Goal: Transaction & Acquisition: Purchase product/service

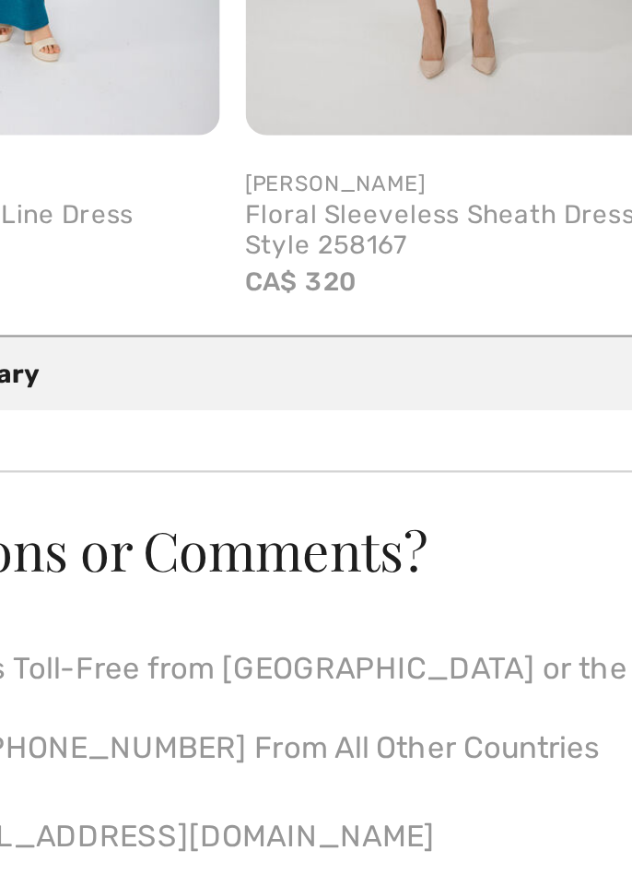
scroll to position [887, 0]
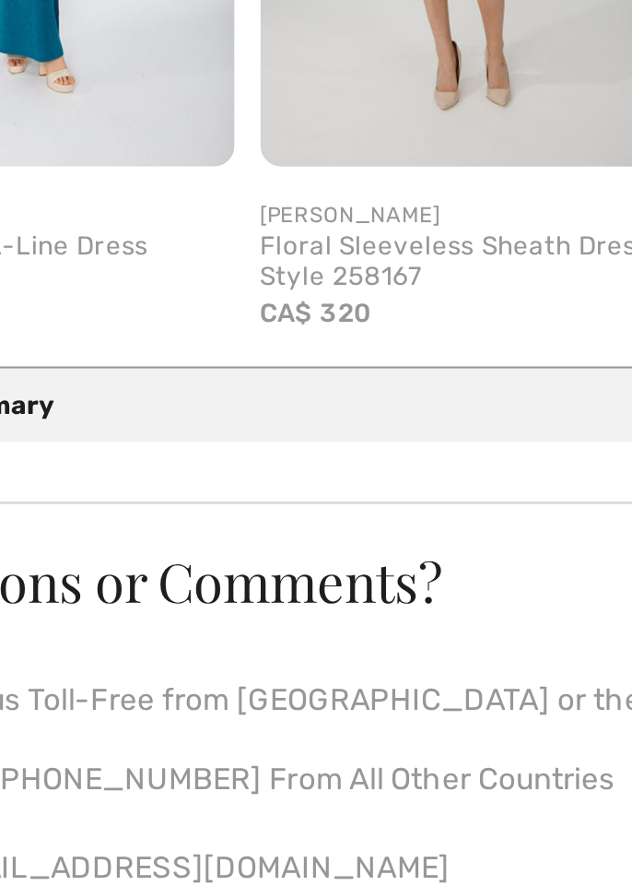
click at [216, 630] on span "CA$ 320" at bounding box center [236, 630] width 48 height 13
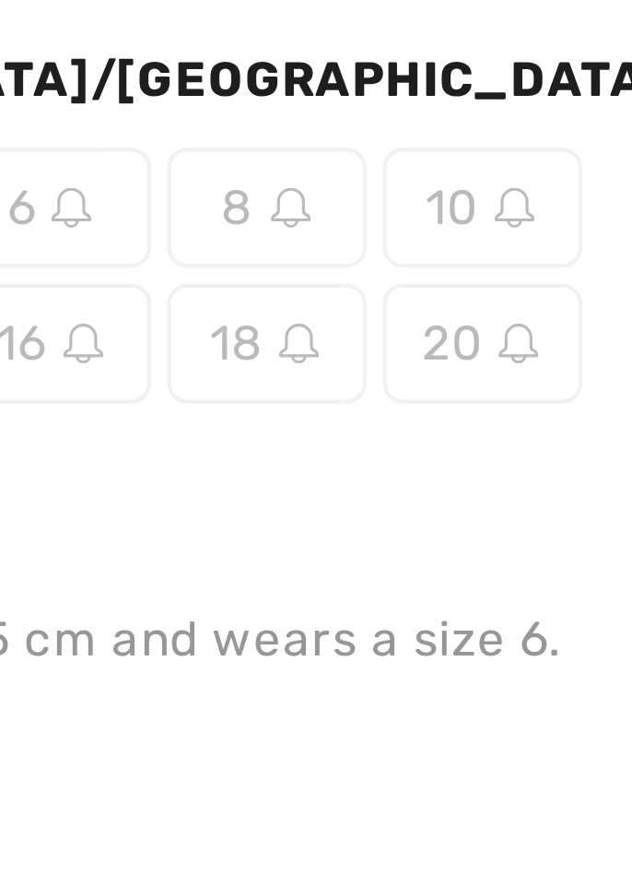
scroll to position [0, 0]
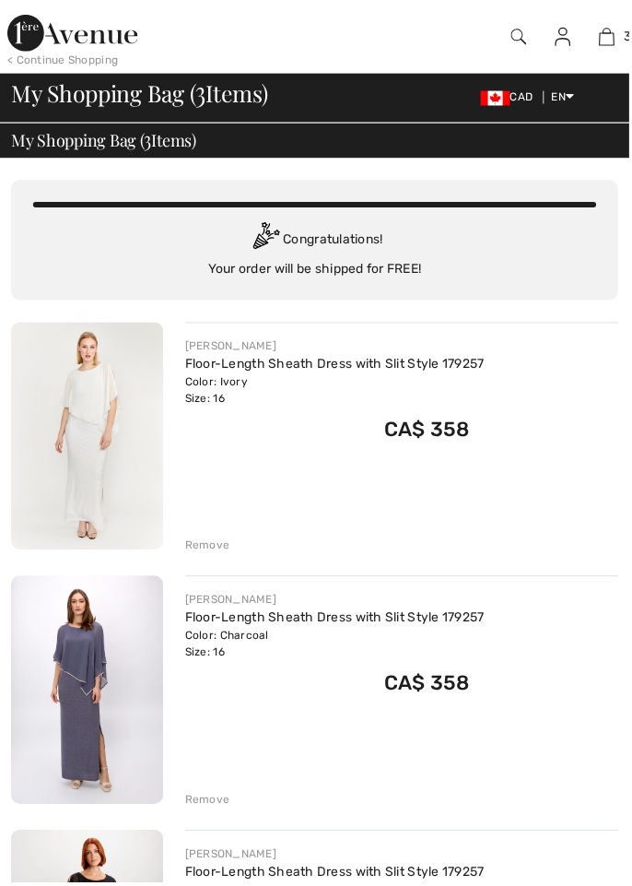
checkbox input "true"
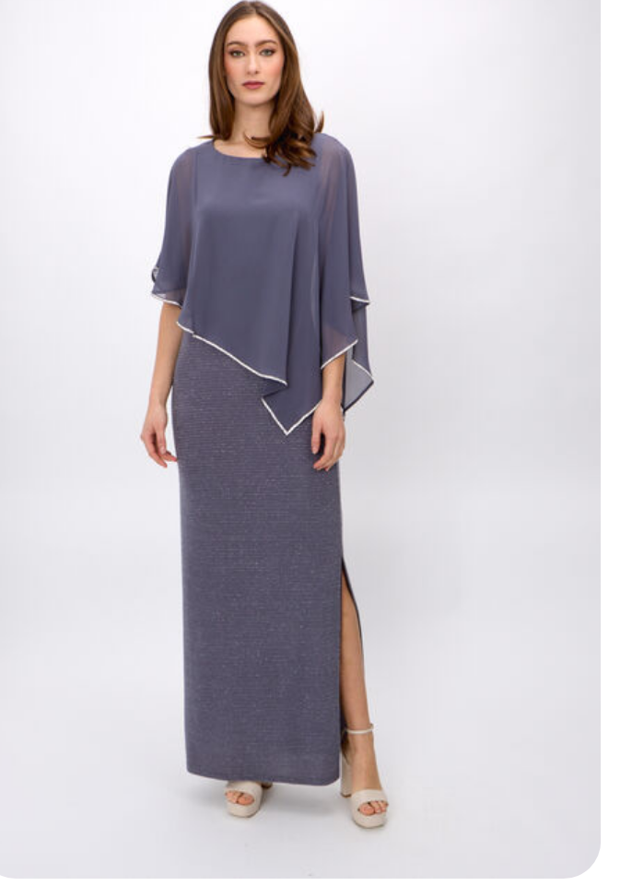
scroll to position [229, 0]
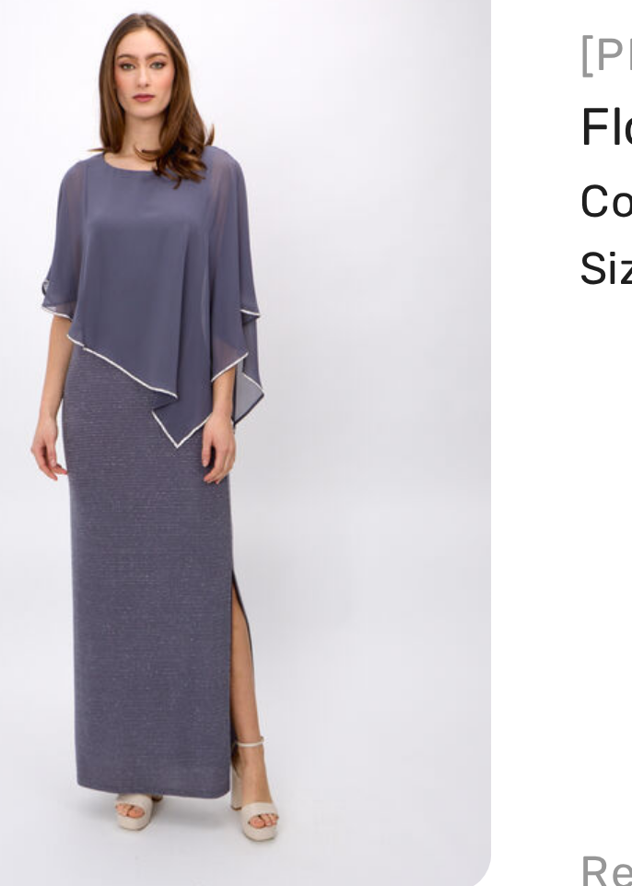
click at [74, 505] on img at bounding box center [87, 463] width 153 height 229
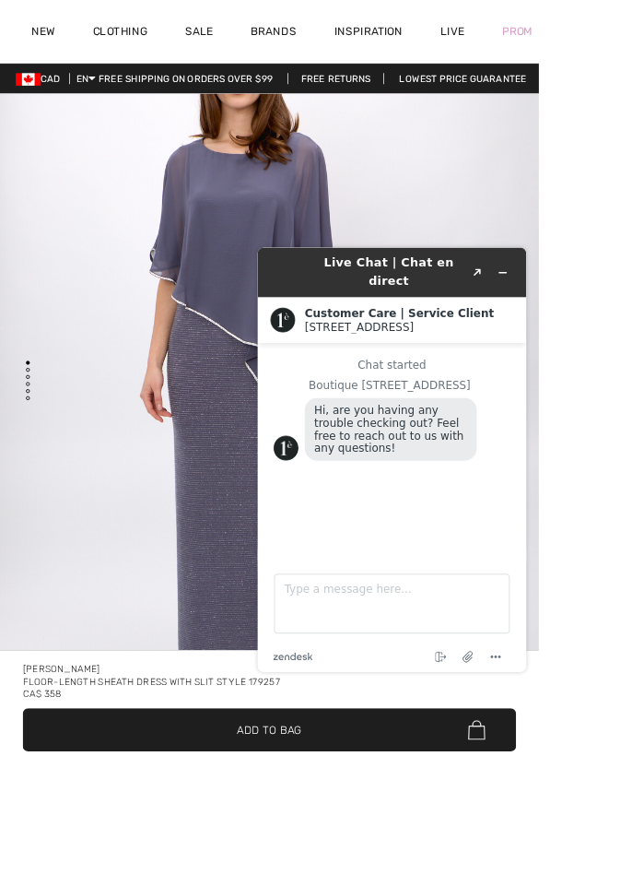
scroll to position [146, 0]
click at [548, 278] on icon "Minimize widget" at bounding box center [548, 278] width 8 height 0
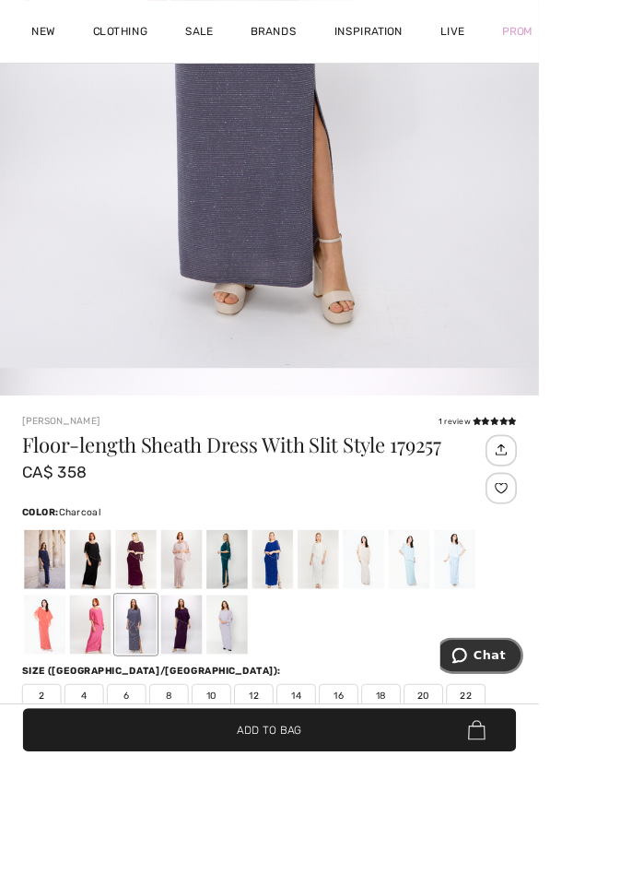
scroll to position [482, 0]
click at [354, 866] on span "Add to Bag" at bounding box center [316, 855] width 76 height 19
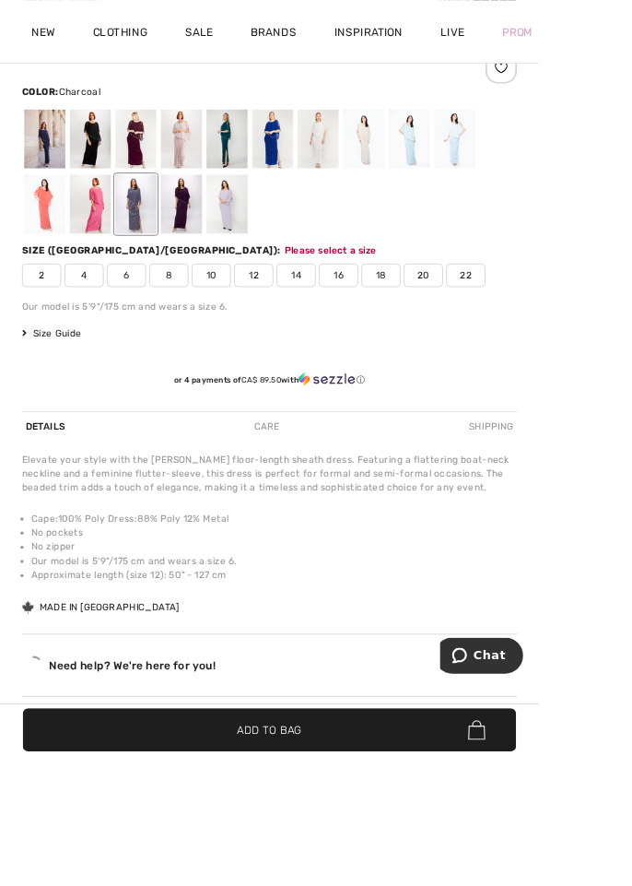
scroll to position [1111, 0]
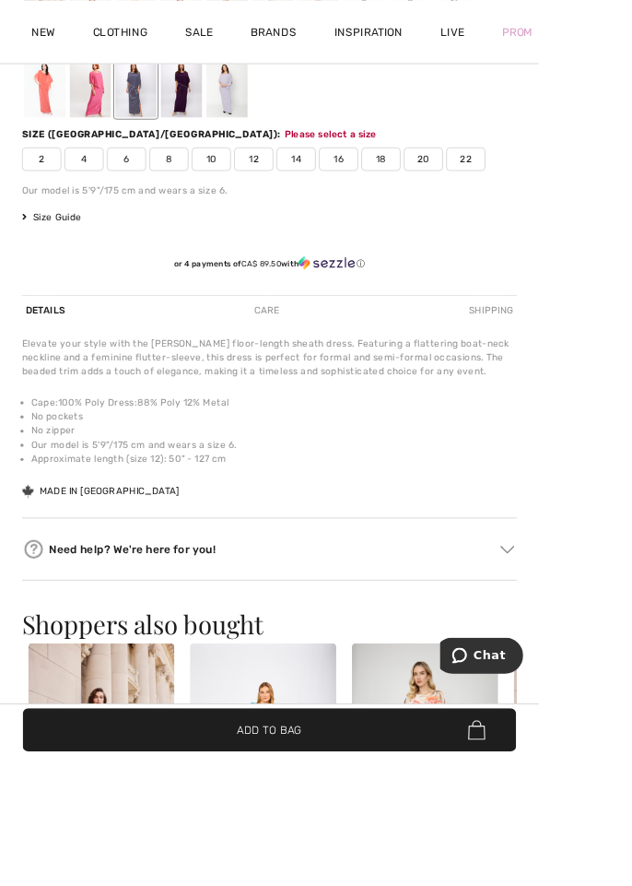
click at [376, 881] on span "✔ Added to Bag Add to Bag" at bounding box center [316, 856] width 579 height 51
click at [354, 866] on span "Add to Bag" at bounding box center [316, 855] width 76 height 19
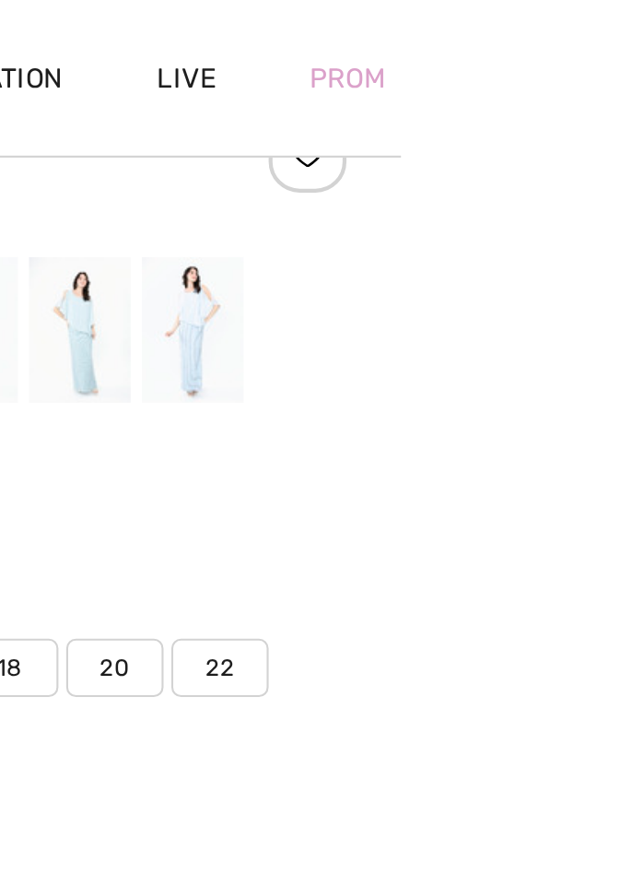
scroll to position [978, 0]
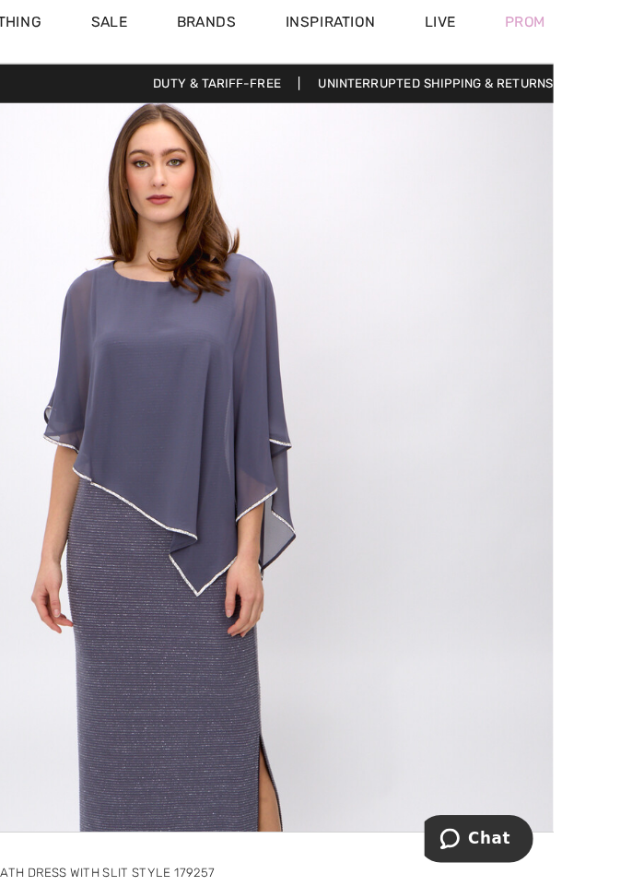
scroll to position [0, 0]
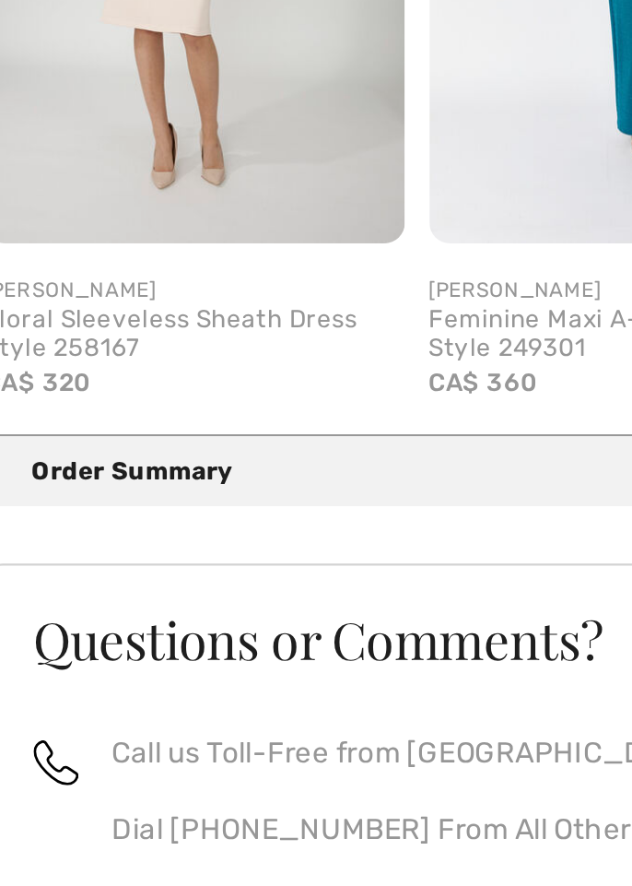
scroll to position [981, 0]
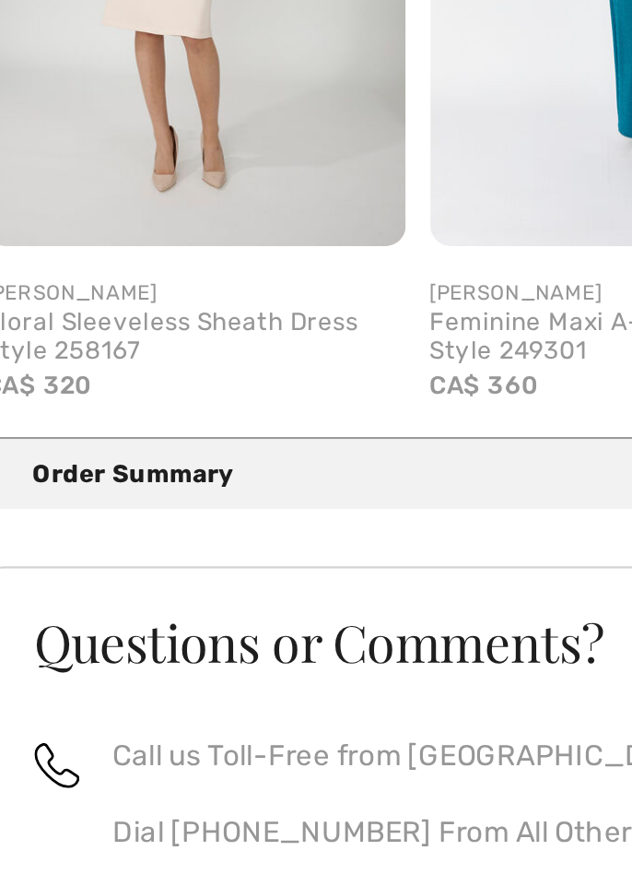
click at [59, 570] on div "Order Summary Details" at bounding box center [323, 576] width 581 height 17
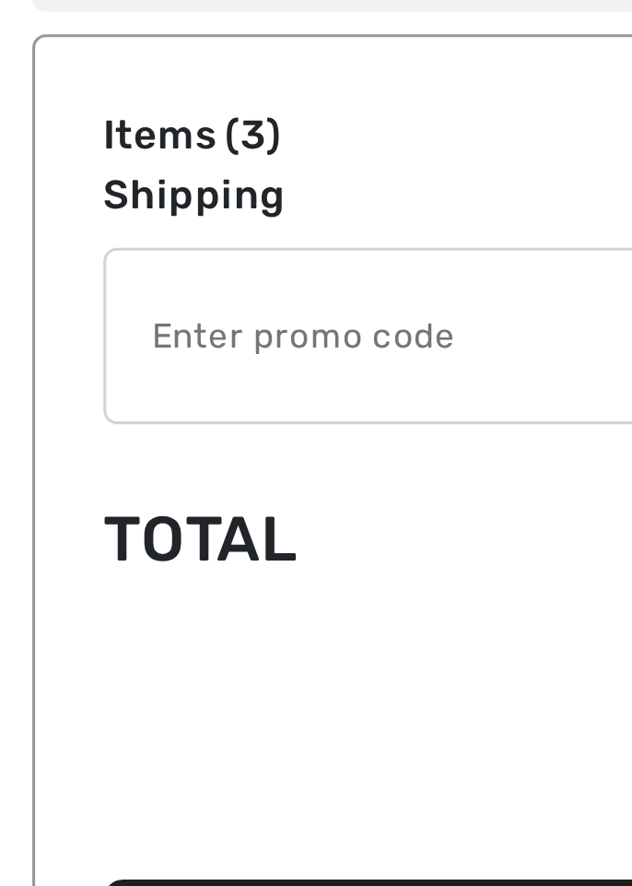
scroll to position [983, 0]
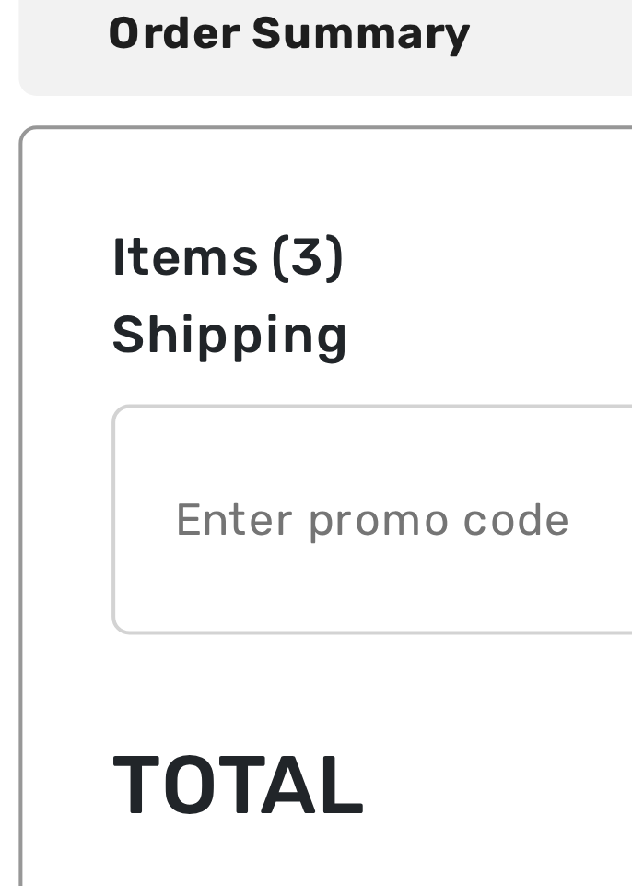
click at [62, 691] on input "TEXT" at bounding box center [291, 694] width 512 height 55
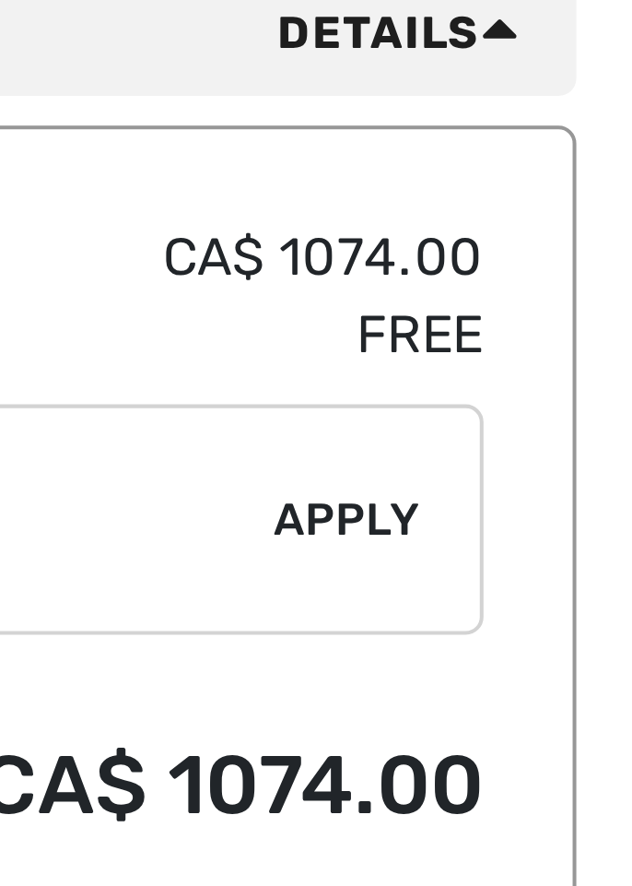
type input "LIVE10"
click at [561, 688] on span "Apply" at bounding box center [565, 695] width 37 height 17
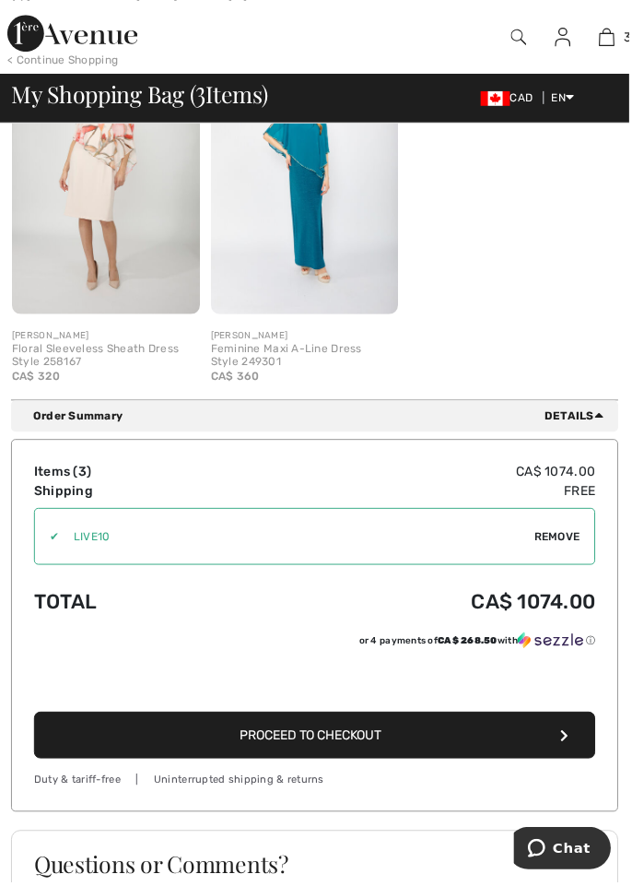
scroll to position [1143, 0]
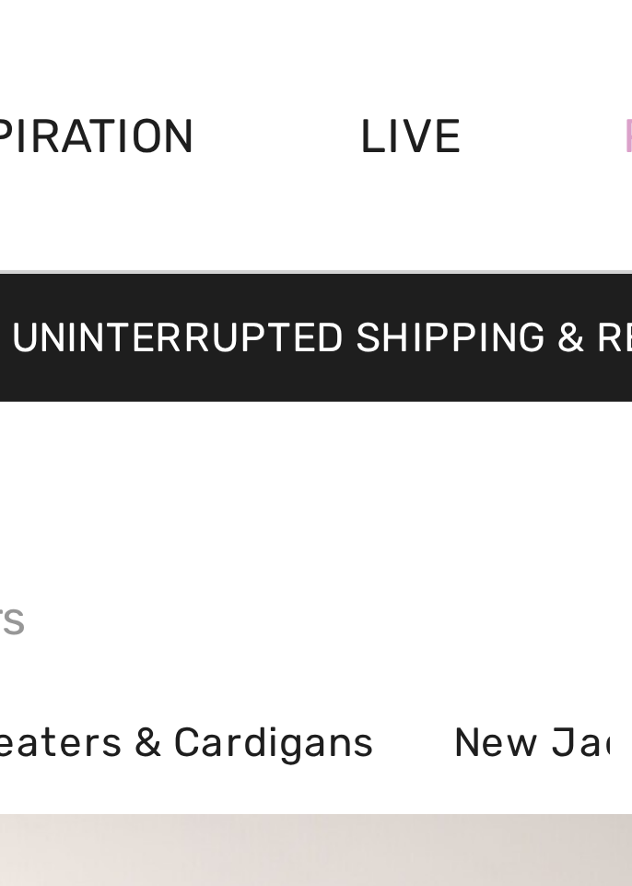
click at [525, 33] on link "Live" at bounding box center [531, 37] width 28 height 19
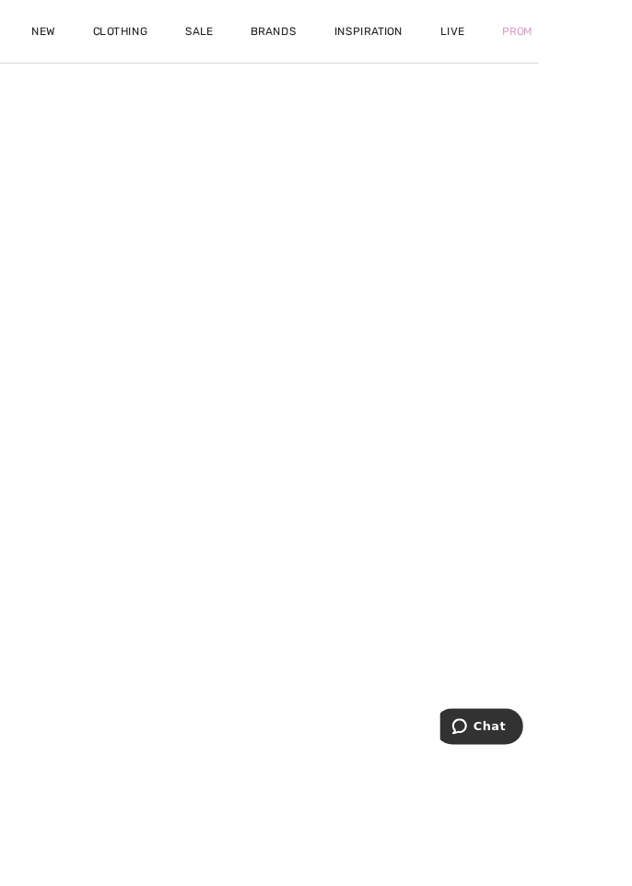
scroll to position [701, 0]
